Goal: Task Accomplishment & Management: Use online tool/utility

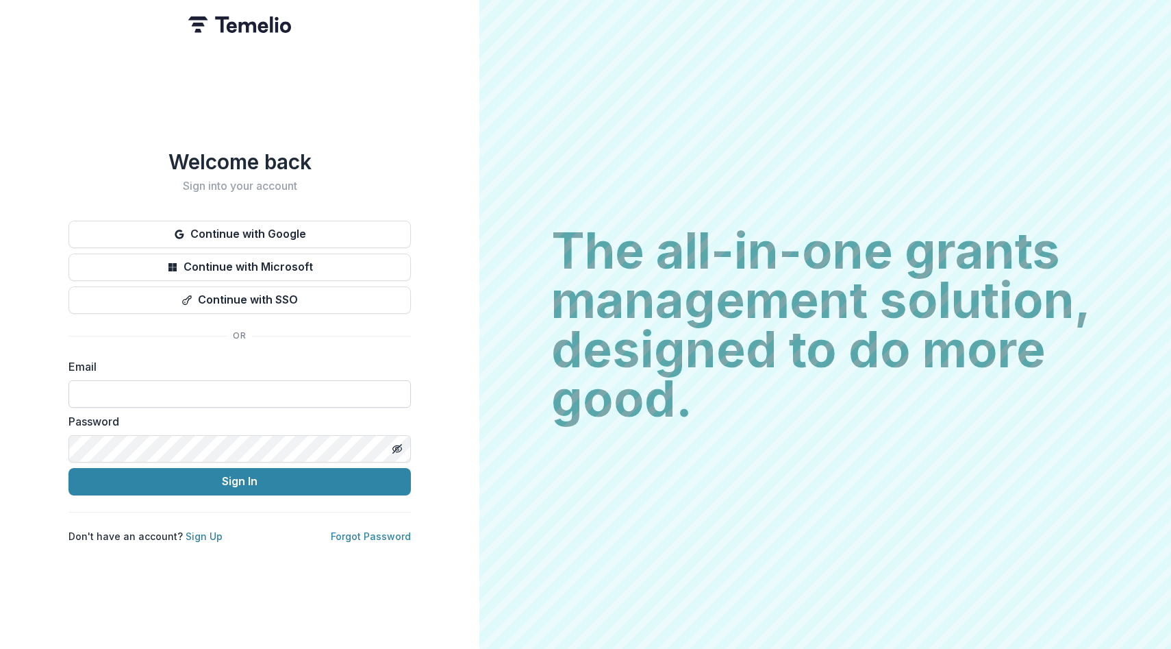
click at [185, 386] on input at bounding box center [239, 393] width 342 height 27
click at [56, 428] on div "Welcome back Sign into your account Continue with Google Continue with Microsof…" at bounding box center [239, 324] width 479 height 649
click at [253, 403] on form "Email Password Sign In" at bounding box center [239, 426] width 342 height 137
click at [253, 395] on input at bounding box center [239, 393] width 342 height 27
click at [279, 229] on button "Continue with Google" at bounding box center [239, 234] width 342 height 27
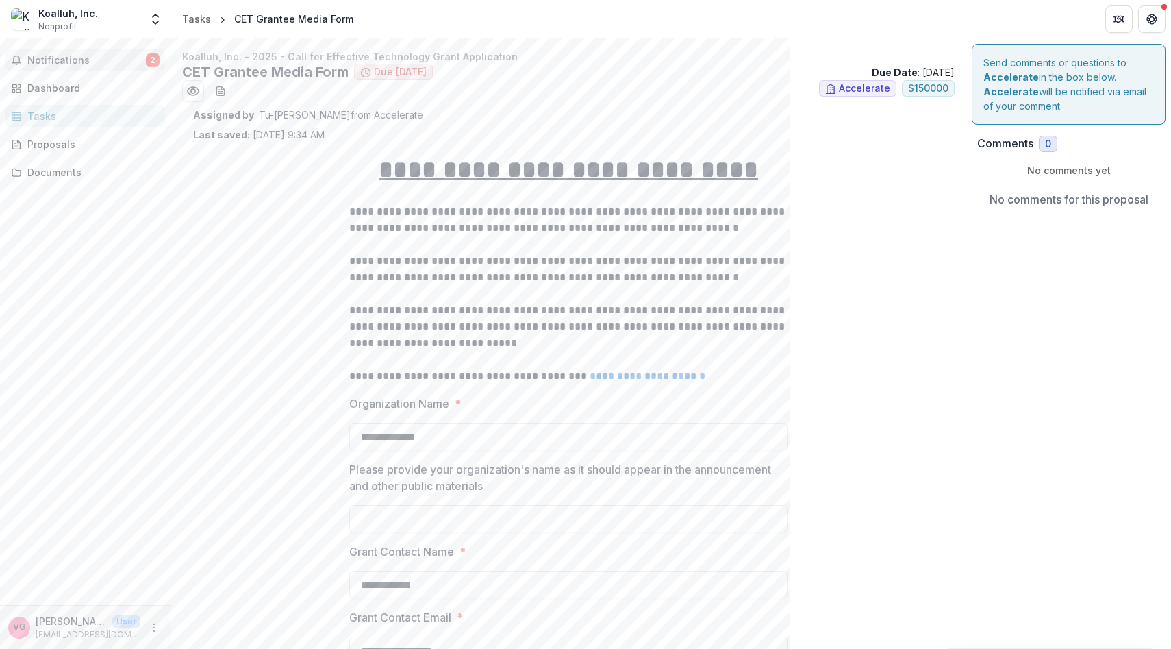
click at [101, 56] on span "Notifications" at bounding box center [86, 61] width 118 height 12
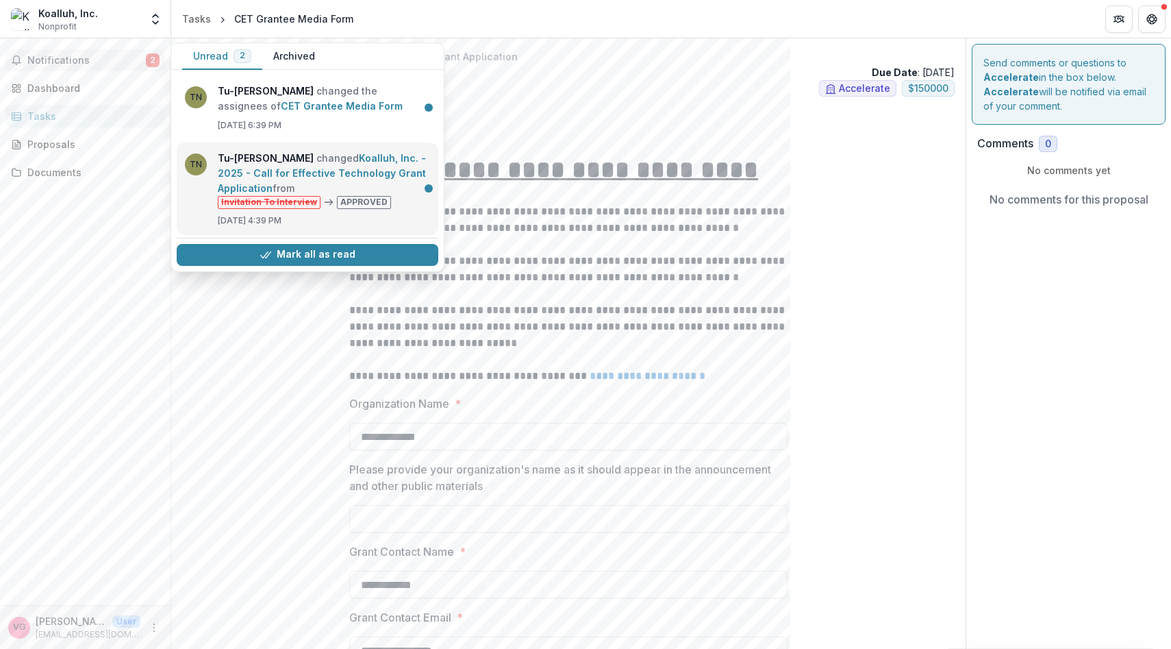
click at [320, 178] on link "Koalluh, Inc. - 2025 - Call for Effective Technology Grant Application" at bounding box center [322, 173] width 208 height 42
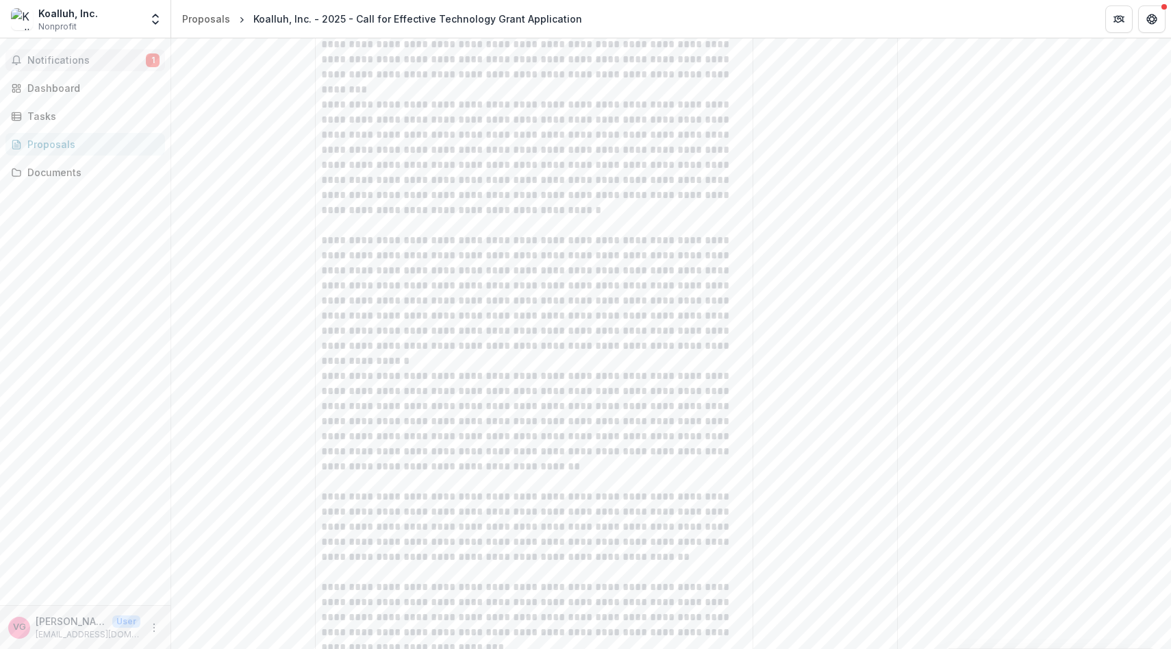
scroll to position [2567, 0]
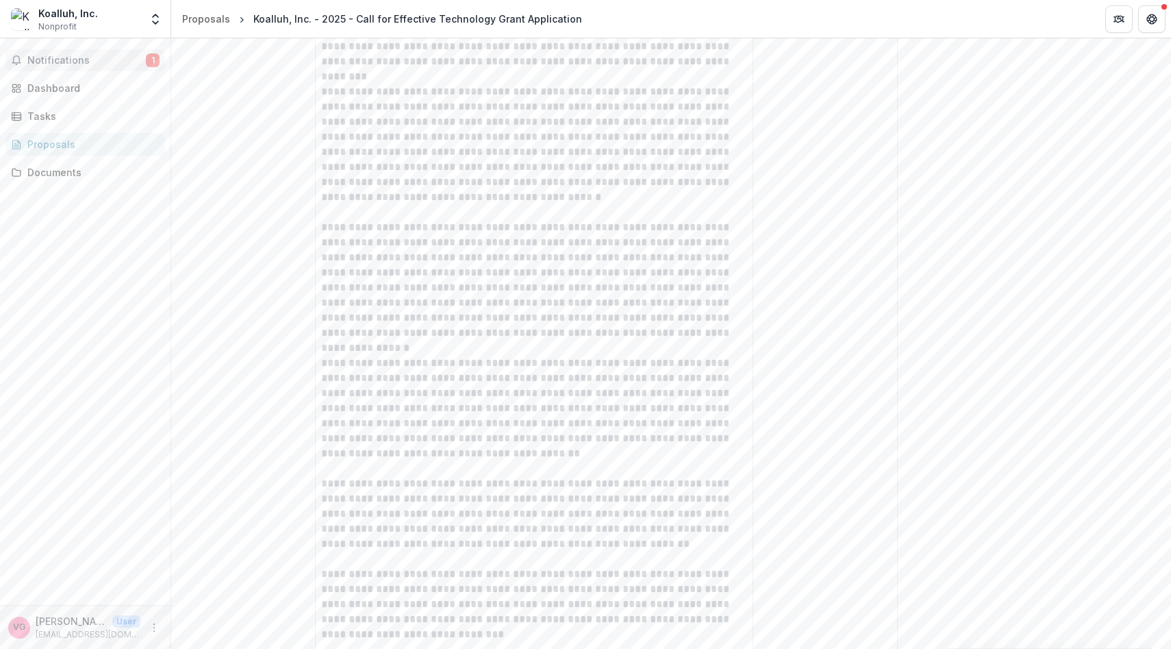
click at [92, 68] on button "Notifications 1" at bounding box center [85, 60] width 160 height 22
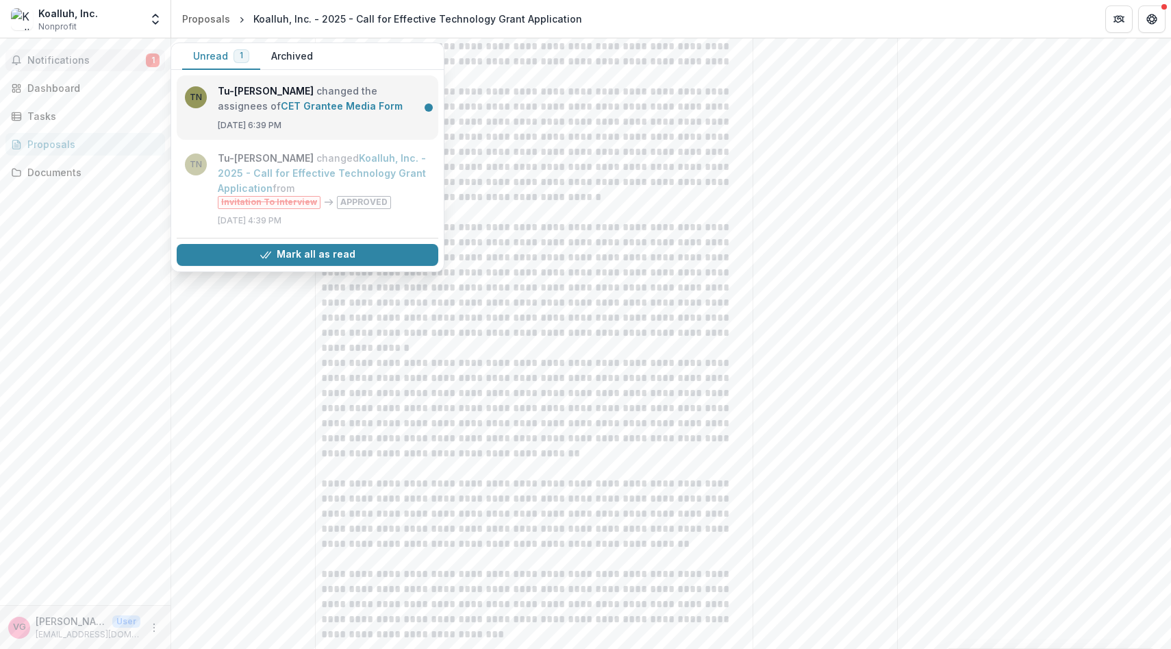
click at [335, 100] on link "CET Grantee Media Form" at bounding box center [342, 106] width 122 height 12
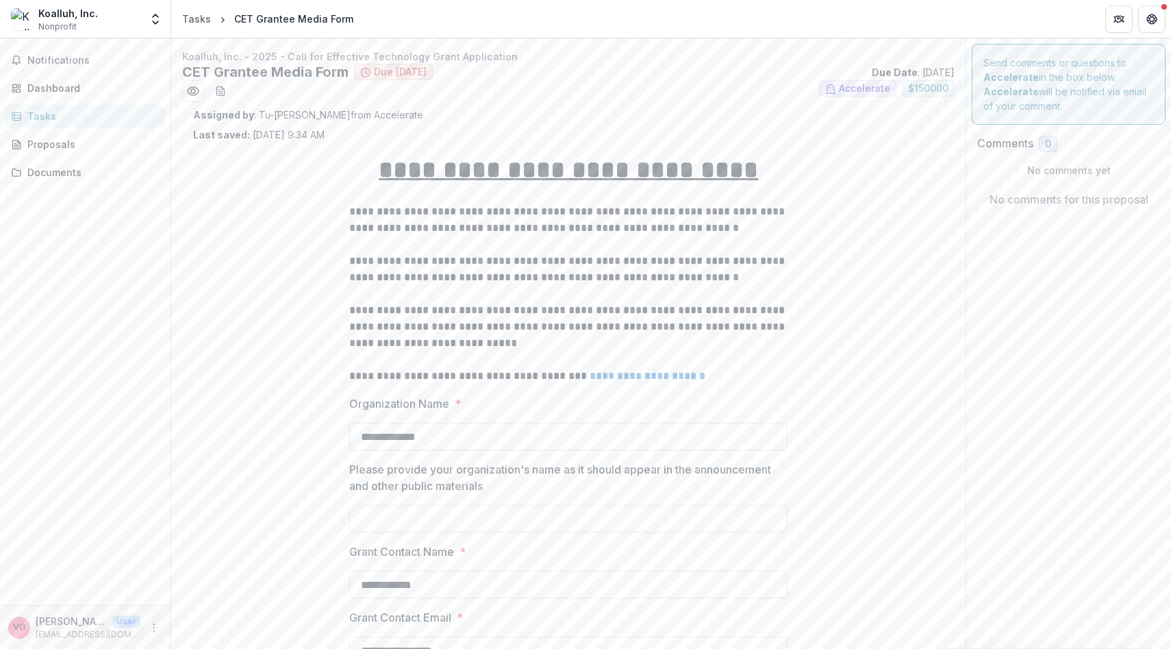
scroll to position [1, 0]
